Goal: Find contact information: Find contact information

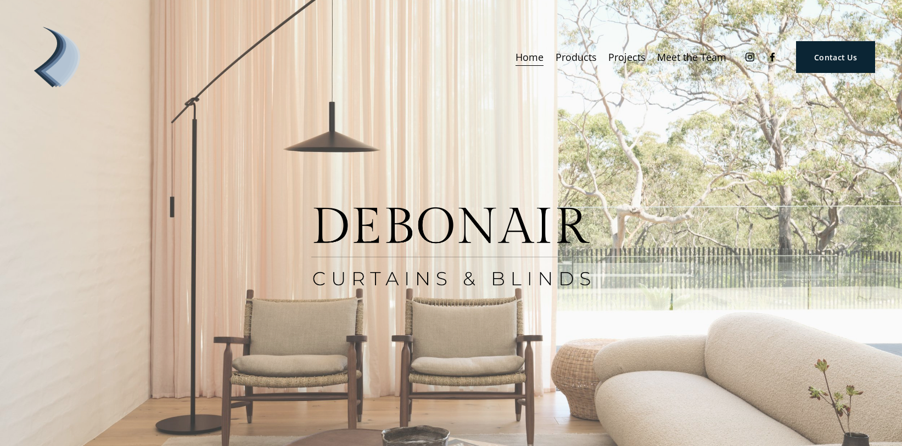
click at [698, 60] on link "Meet the Team" at bounding box center [691, 57] width 69 height 20
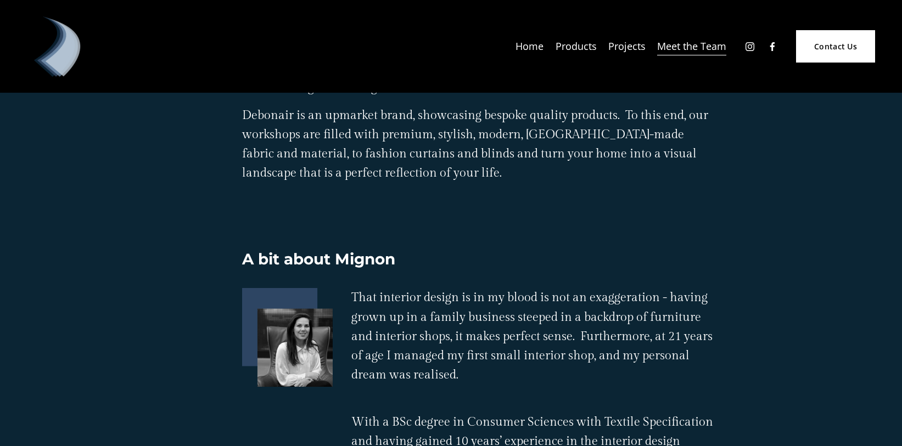
scroll to position [919, 0]
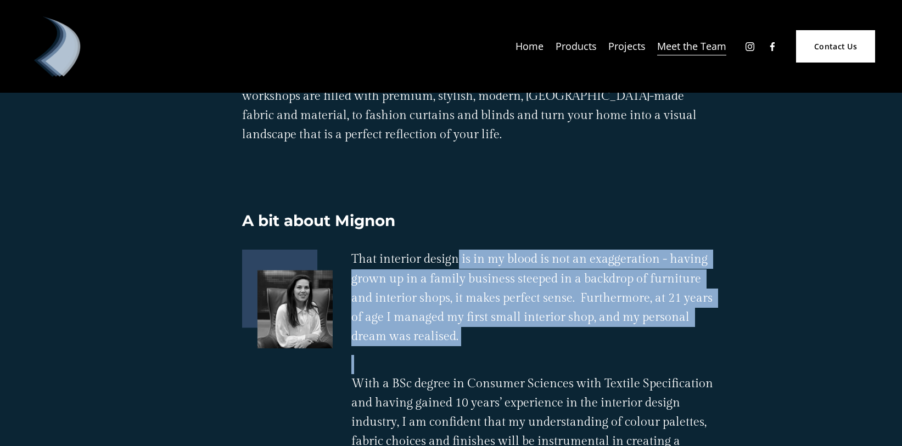
drag, startPoint x: 460, startPoint y: 225, endPoint x: 651, endPoint y: 310, distance: 209.1
click at [651, 310] on div "That interior design is in my blood is not an exaggeration - having grown up in…" at bounding box center [532, 451] width 363 height 402
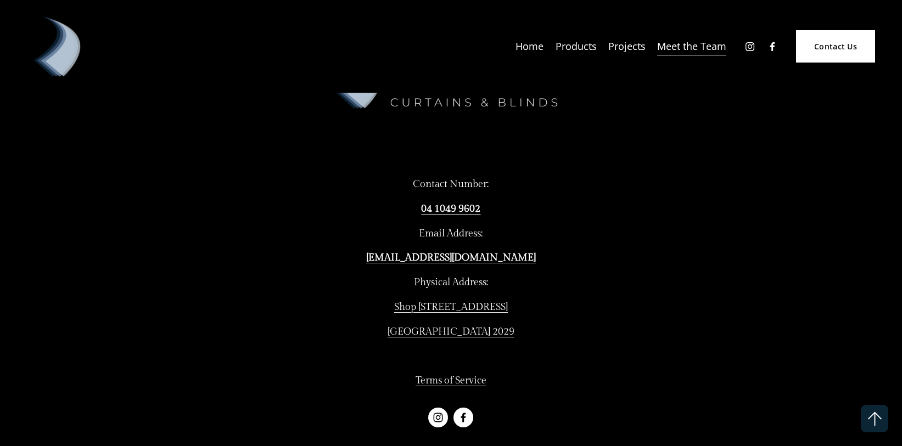
scroll to position [2213, 0]
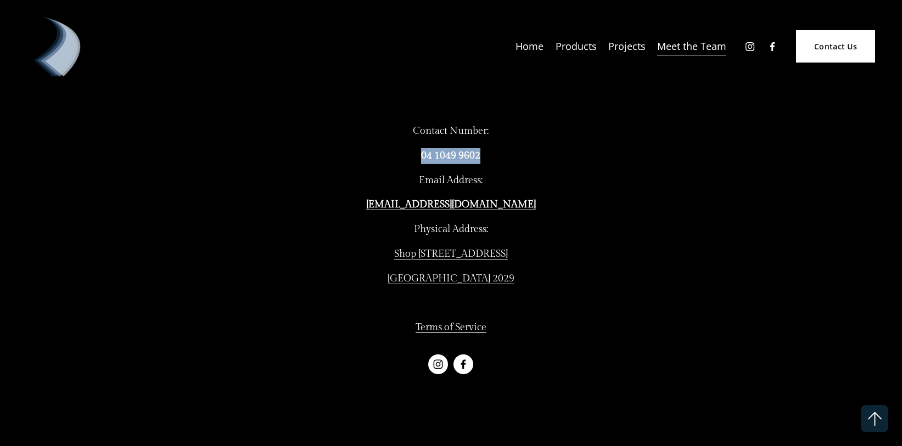
drag, startPoint x: 503, startPoint y: 123, endPoint x: 405, endPoint y: 121, distance: 97.7
click at [405, 148] on p "04 1049 9602" at bounding box center [451, 156] width 270 height 16
copy strong "04 1049 9602"
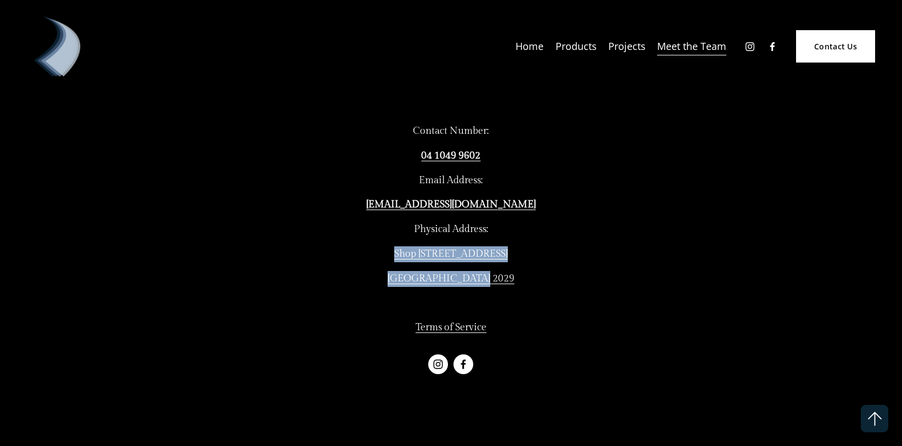
drag, startPoint x: 376, startPoint y: 217, endPoint x: 503, endPoint y: 246, distance: 130.6
click at [503, 246] on div "Contact Number: [PHONE_NUMBER] Email Address: [EMAIL_ADDRESS][DOMAIN_NAME] Phys…" at bounding box center [451, 229] width 270 height 212
copy div "Shop [STREET_ADDRESS][PERSON_NAME]"
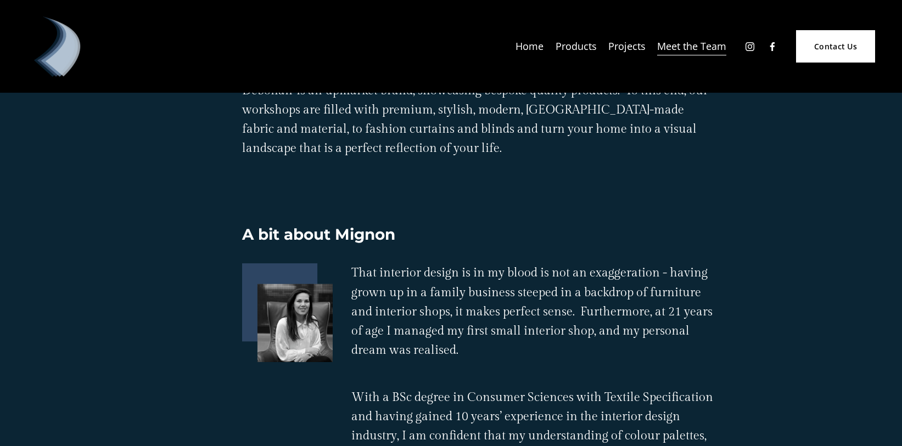
scroll to position [908, 0]
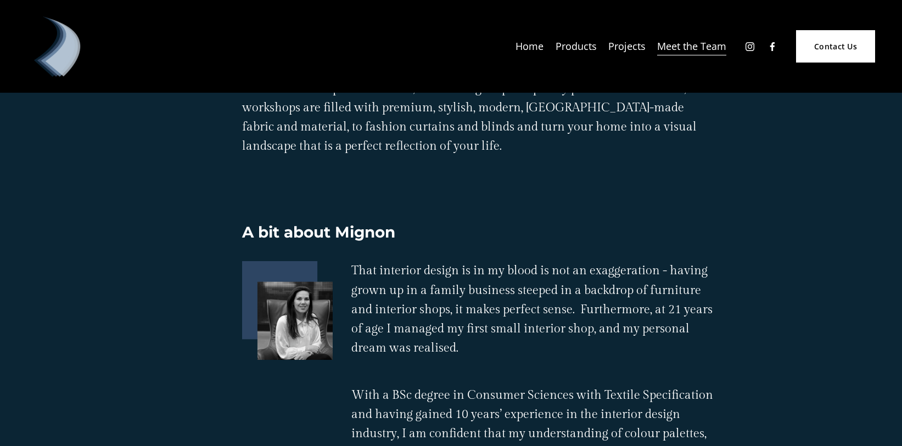
click at [282, 280] on div at bounding box center [287, 310] width 91 height 99
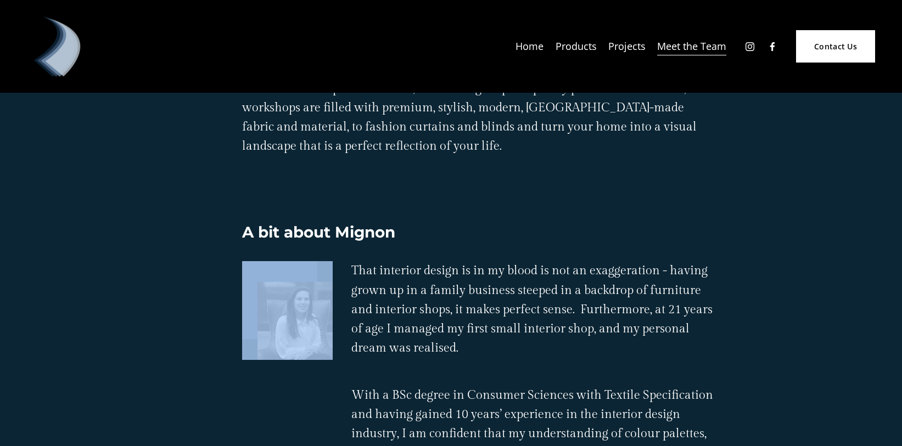
click at [282, 280] on div at bounding box center [287, 310] width 91 height 99
click at [283, 279] on div at bounding box center [287, 310] width 91 height 99
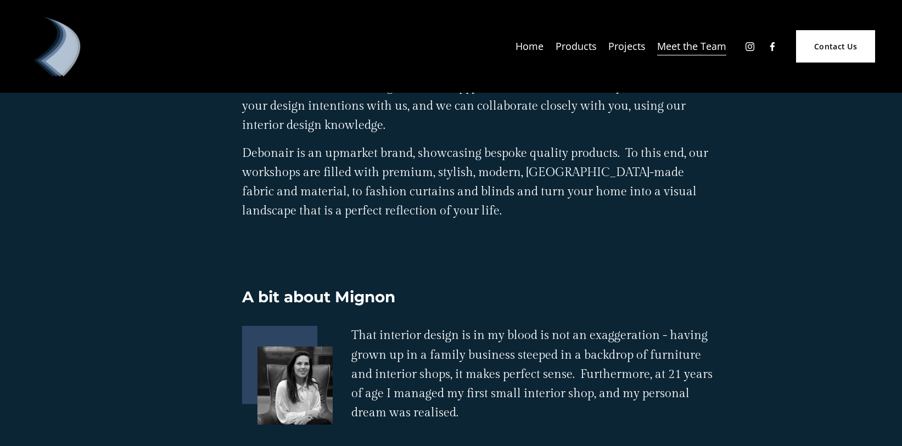
scroll to position [838, 0]
